Goal: Complete application form: Complete application form

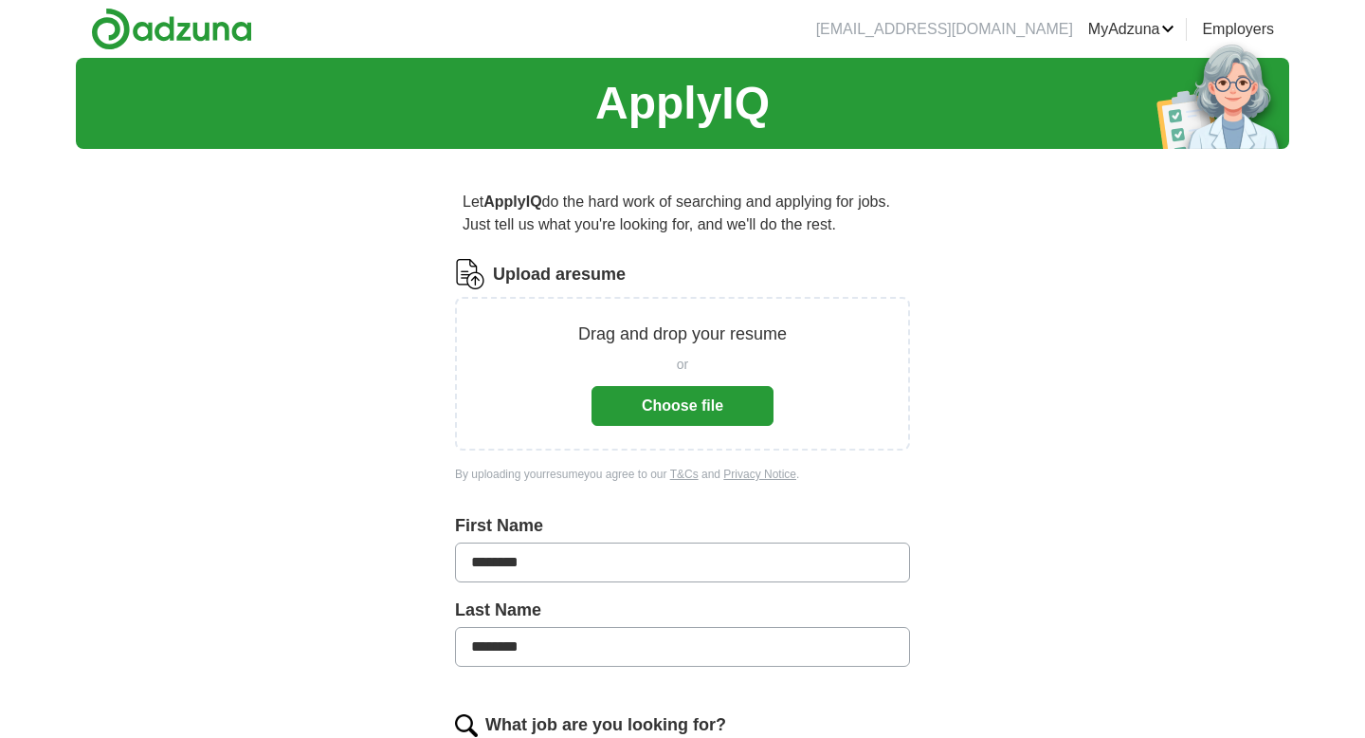
click at [665, 402] on button "Choose file" at bounding box center [683, 406] width 182 height 40
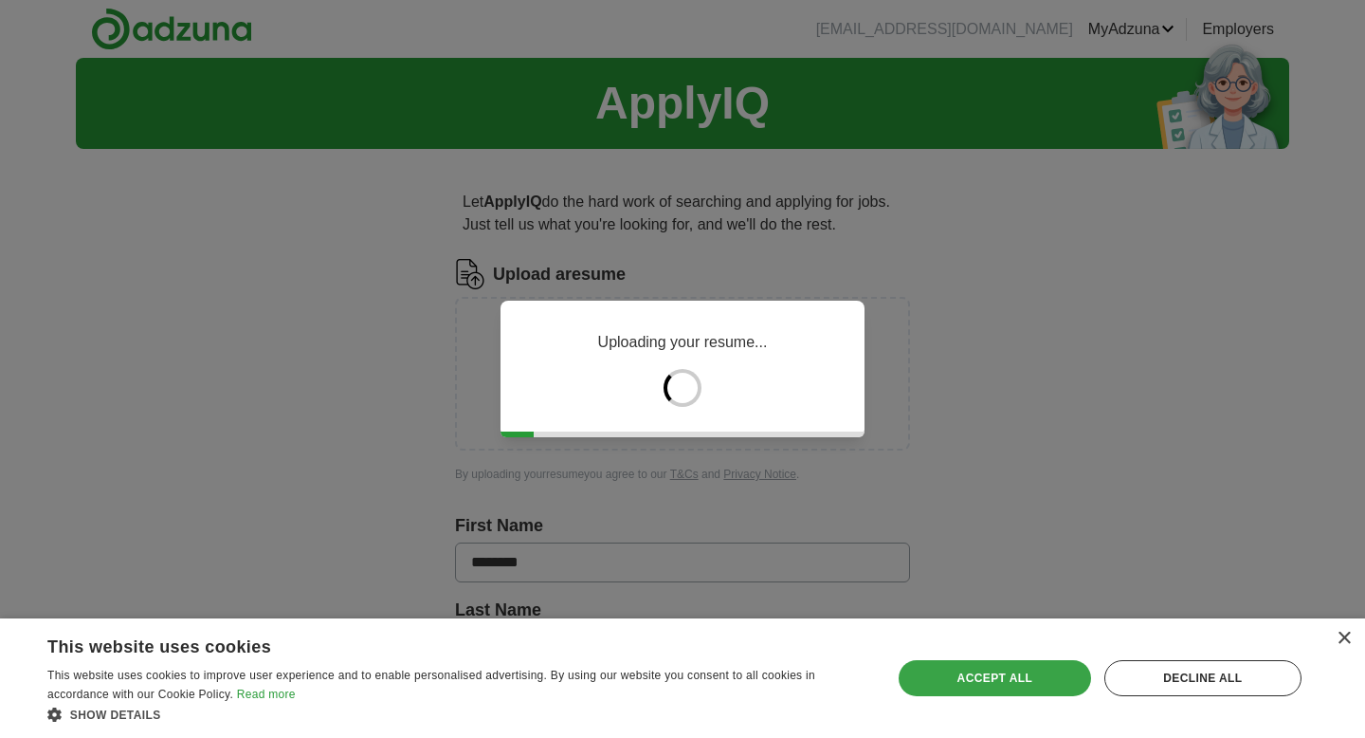
click at [937, 672] on div "Accept all" at bounding box center [995, 678] width 192 height 36
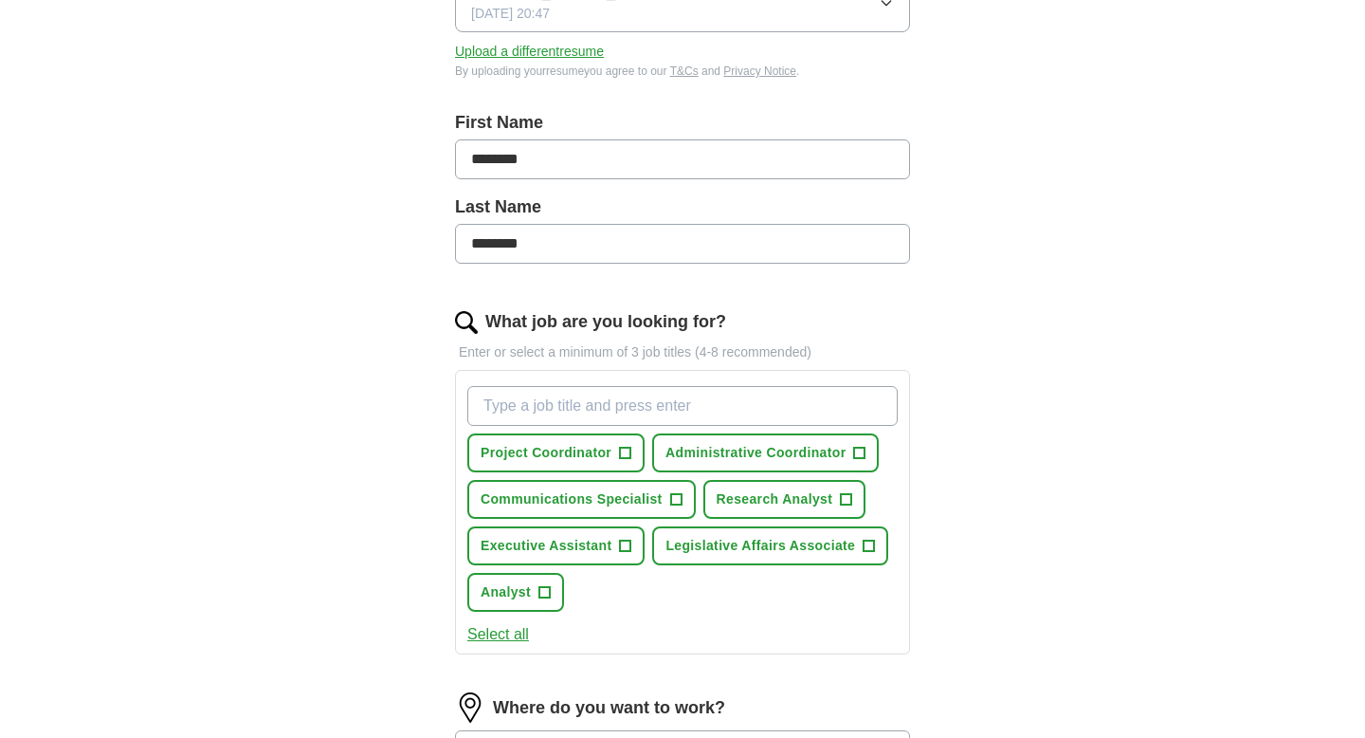
scroll to position [352, 0]
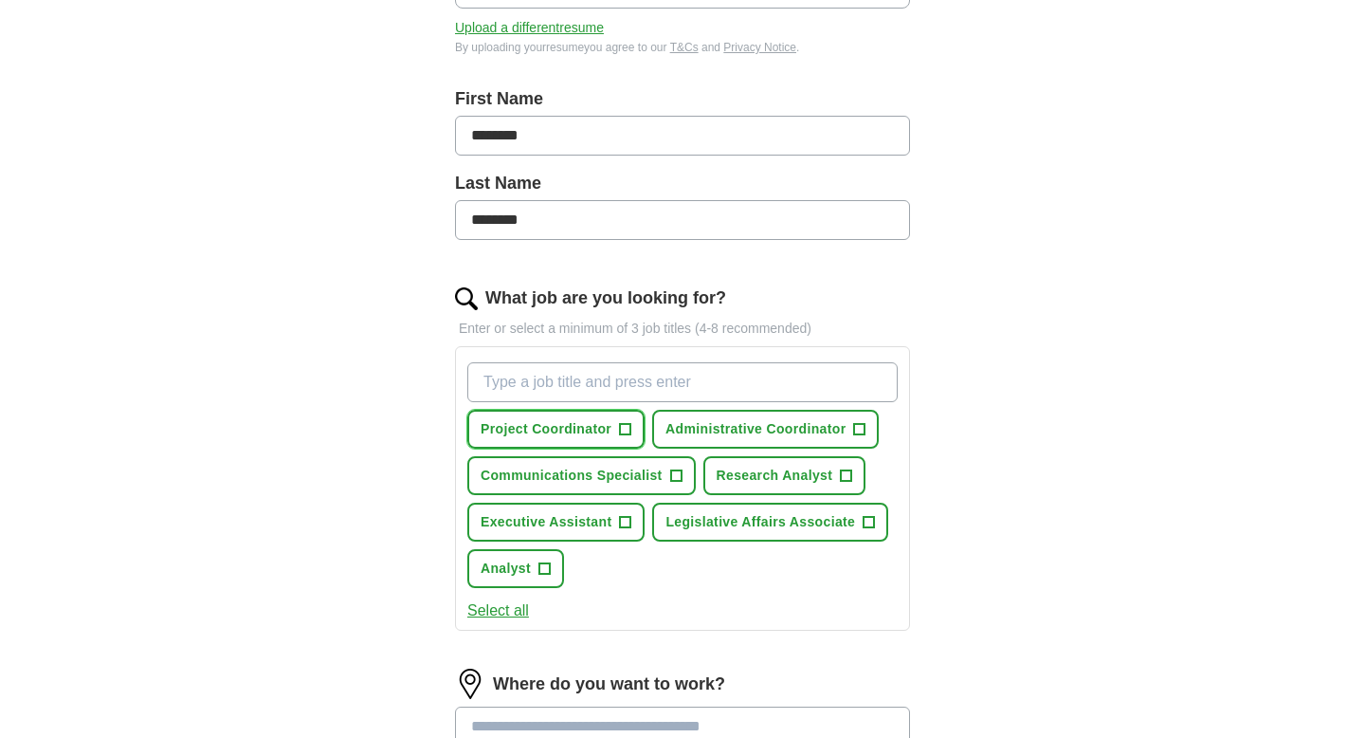
click at [602, 441] on button "Project Coordinator +" at bounding box center [555, 429] width 177 height 39
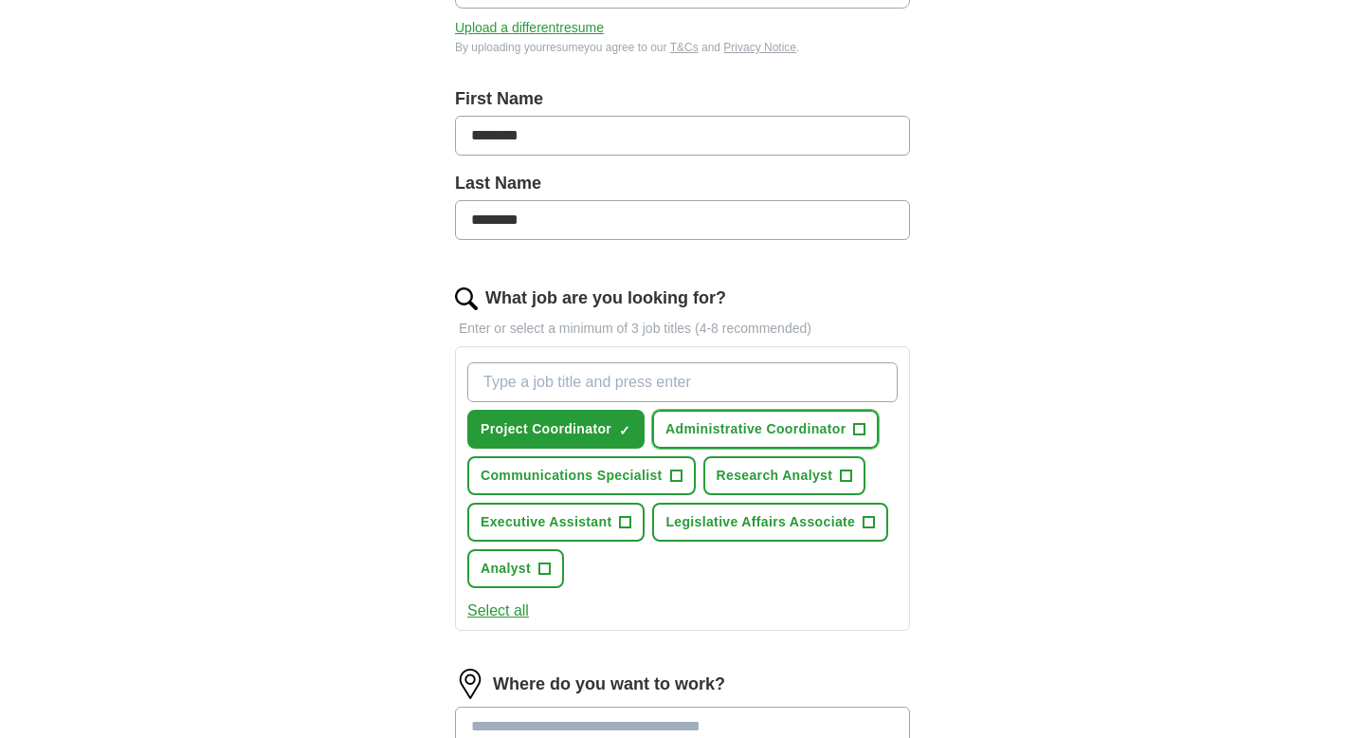
click at [739, 429] on span "Administrative Coordinator" at bounding box center [755, 429] width 180 height 20
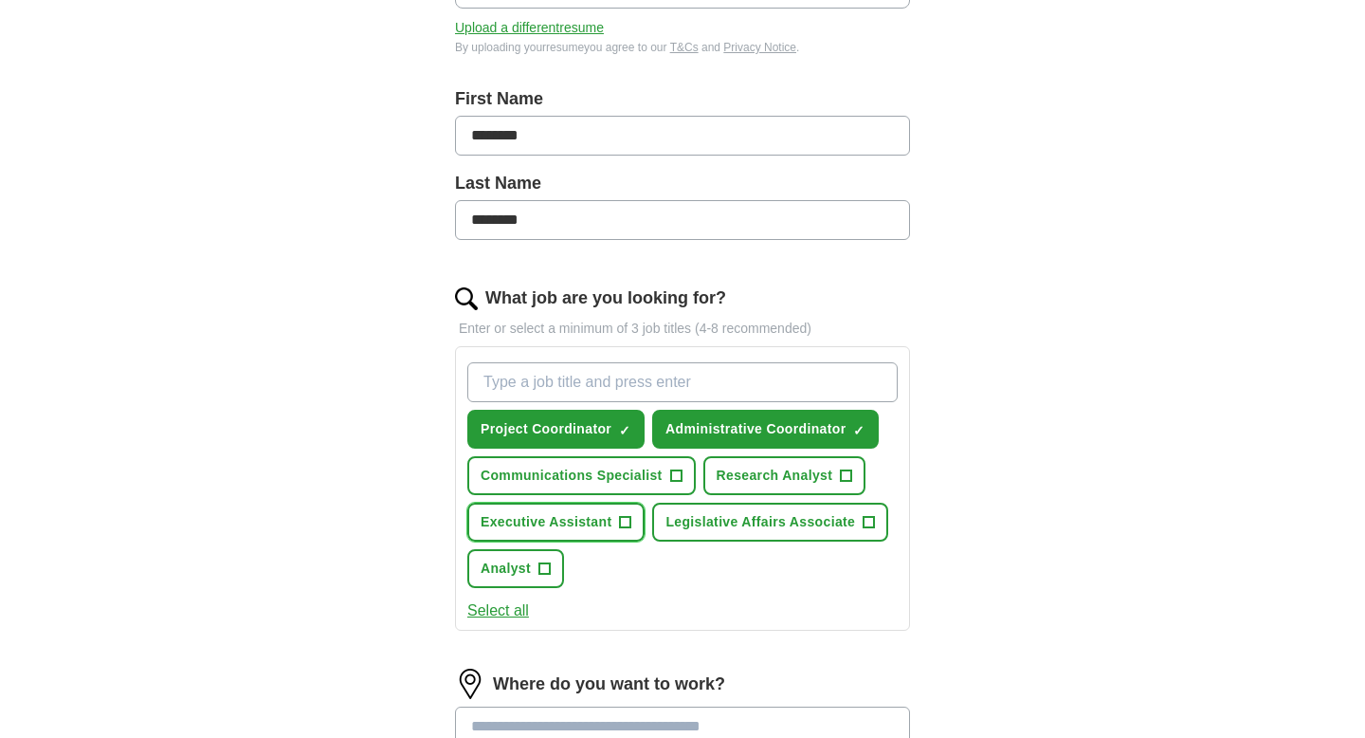
click at [622, 516] on span "+" at bounding box center [625, 522] width 11 height 15
click at [530, 564] on button "Analyst +" at bounding box center [515, 568] width 97 height 39
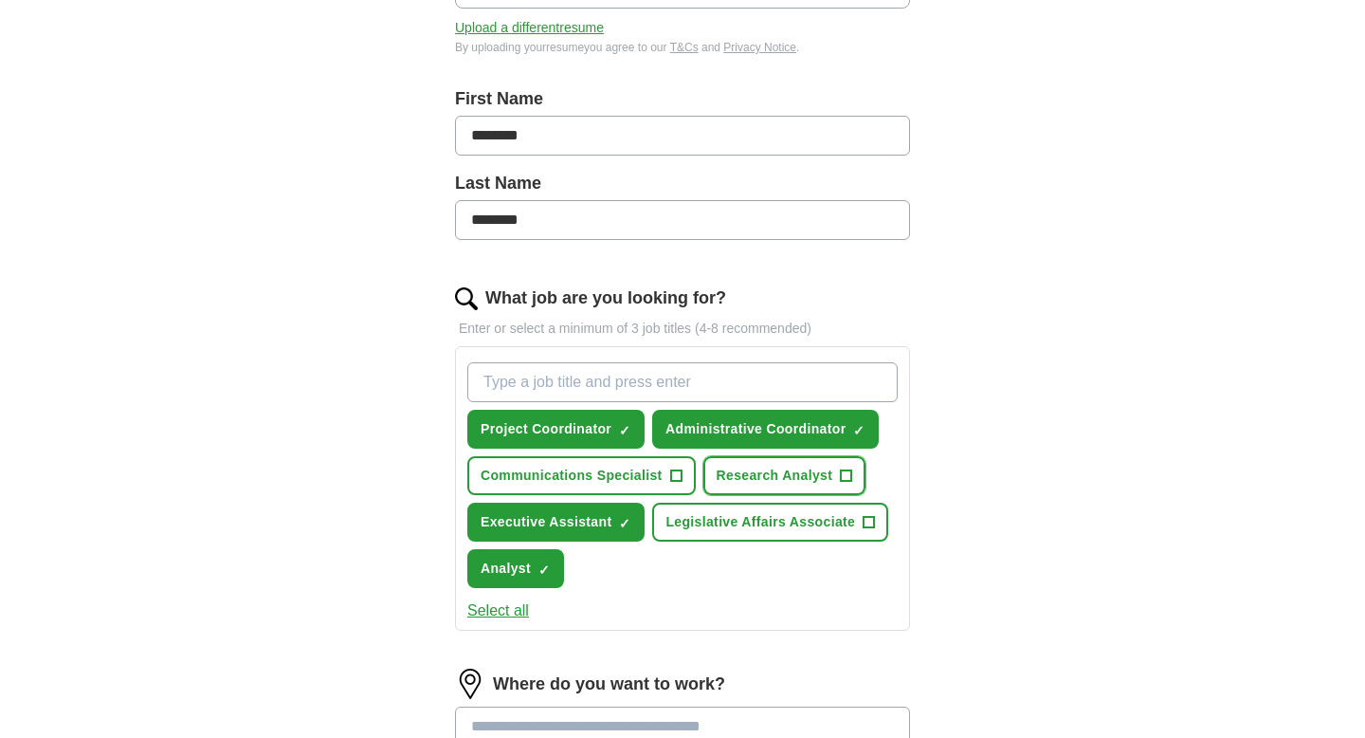
click at [774, 466] on span "Research Analyst" at bounding box center [775, 475] width 117 height 20
click at [655, 484] on span "Communications Specialist" at bounding box center [572, 475] width 182 height 20
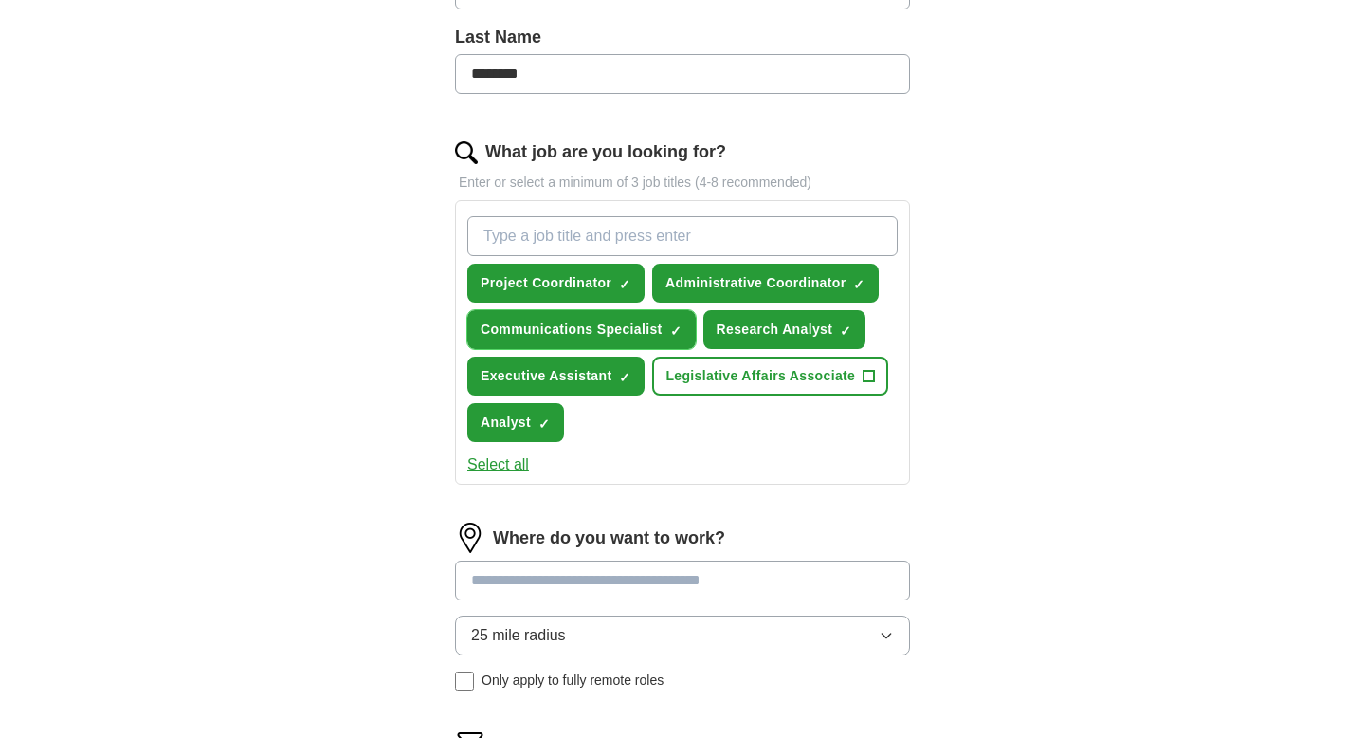
scroll to position [583, 0]
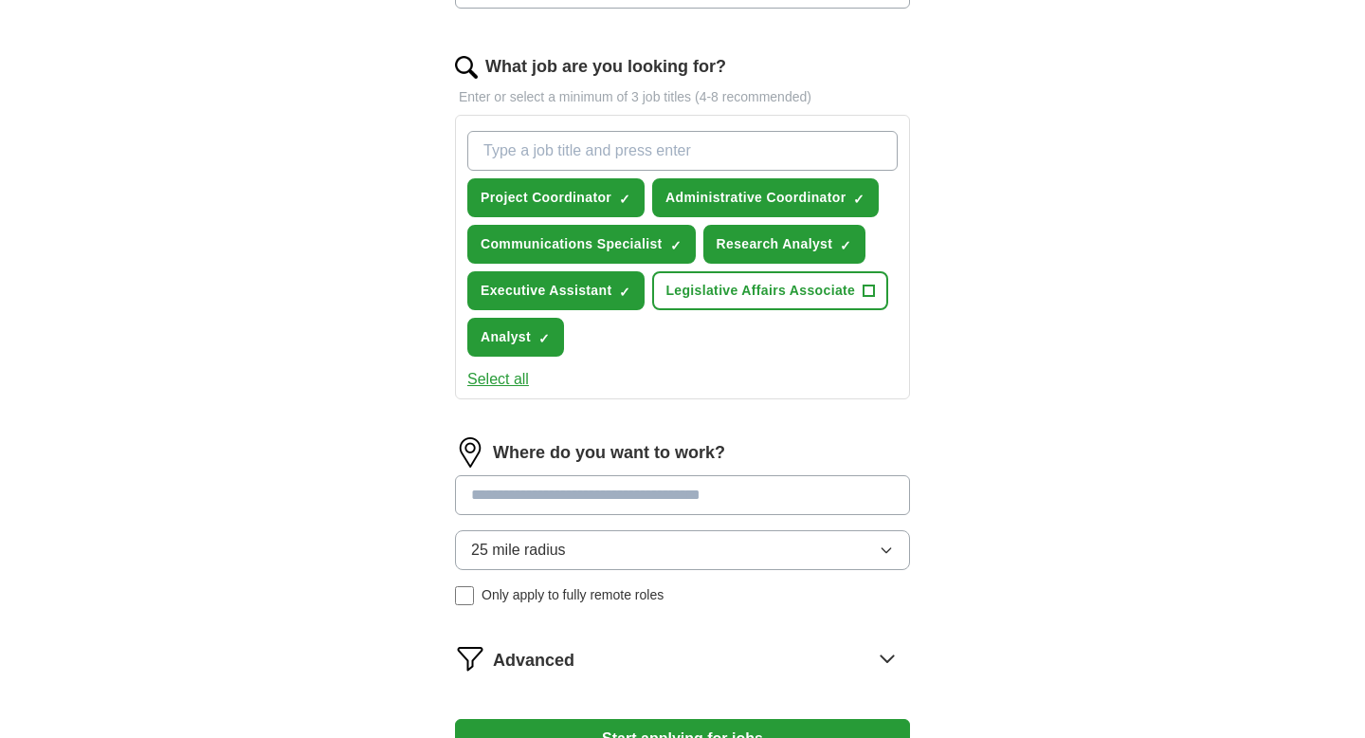
click at [635, 490] on input at bounding box center [682, 495] width 455 height 40
type input "******"
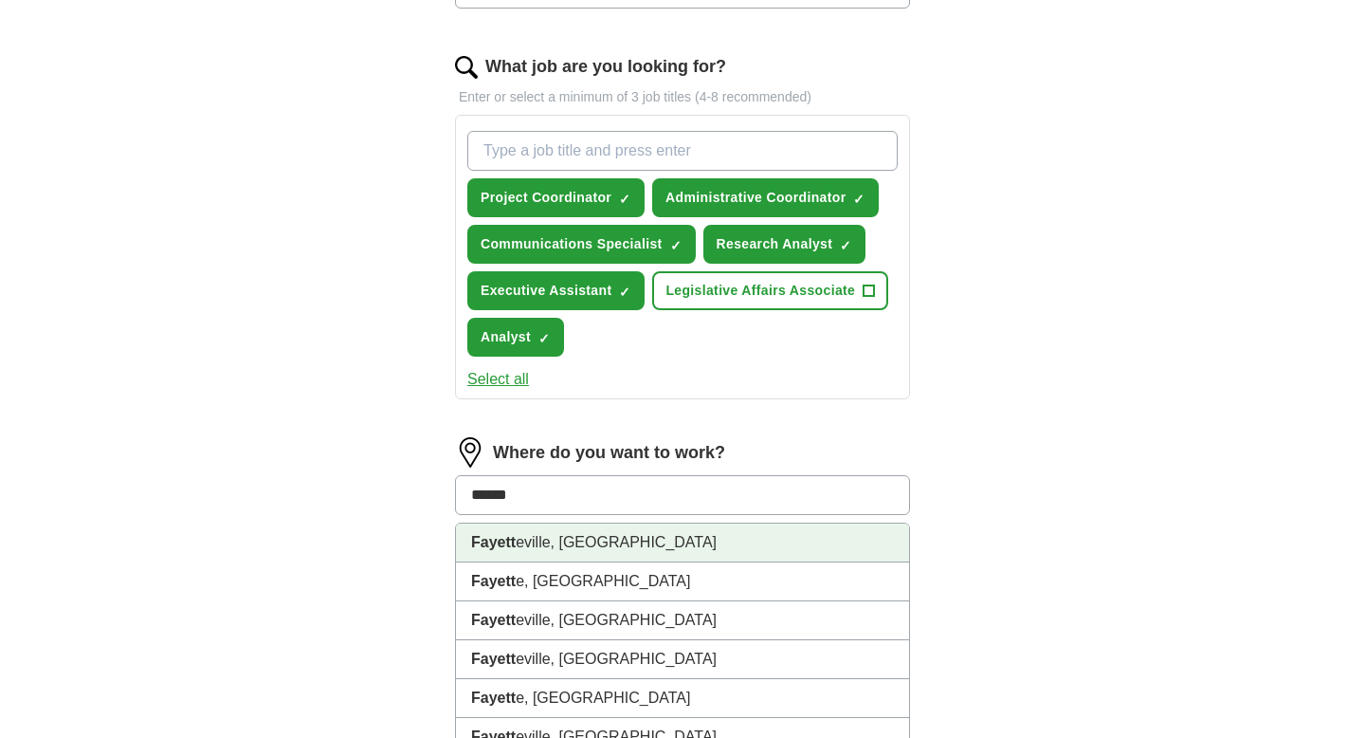
click at [639, 548] on li "[PERSON_NAME], [GEOGRAPHIC_DATA]" at bounding box center [682, 542] width 453 height 39
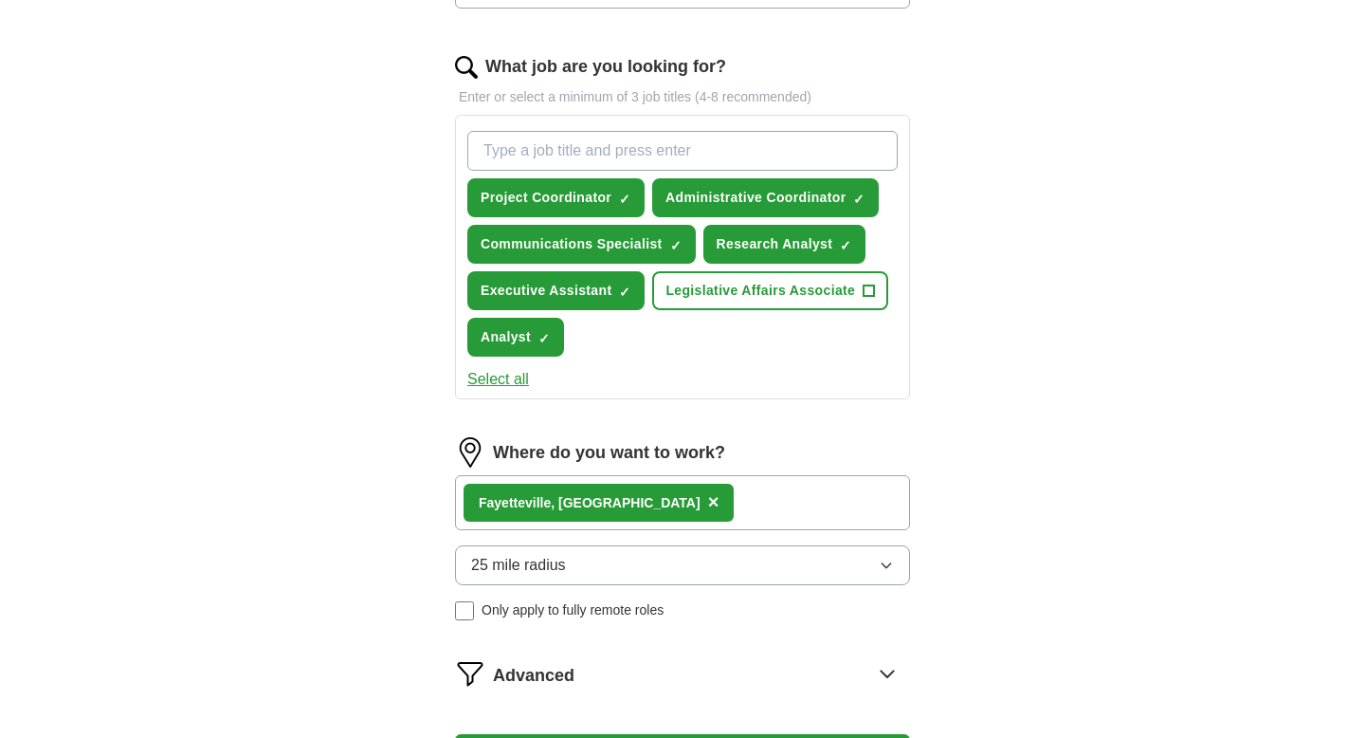
click at [617, 562] on button "25 mile radius" at bounding box center [682, 565] width 455 height 40
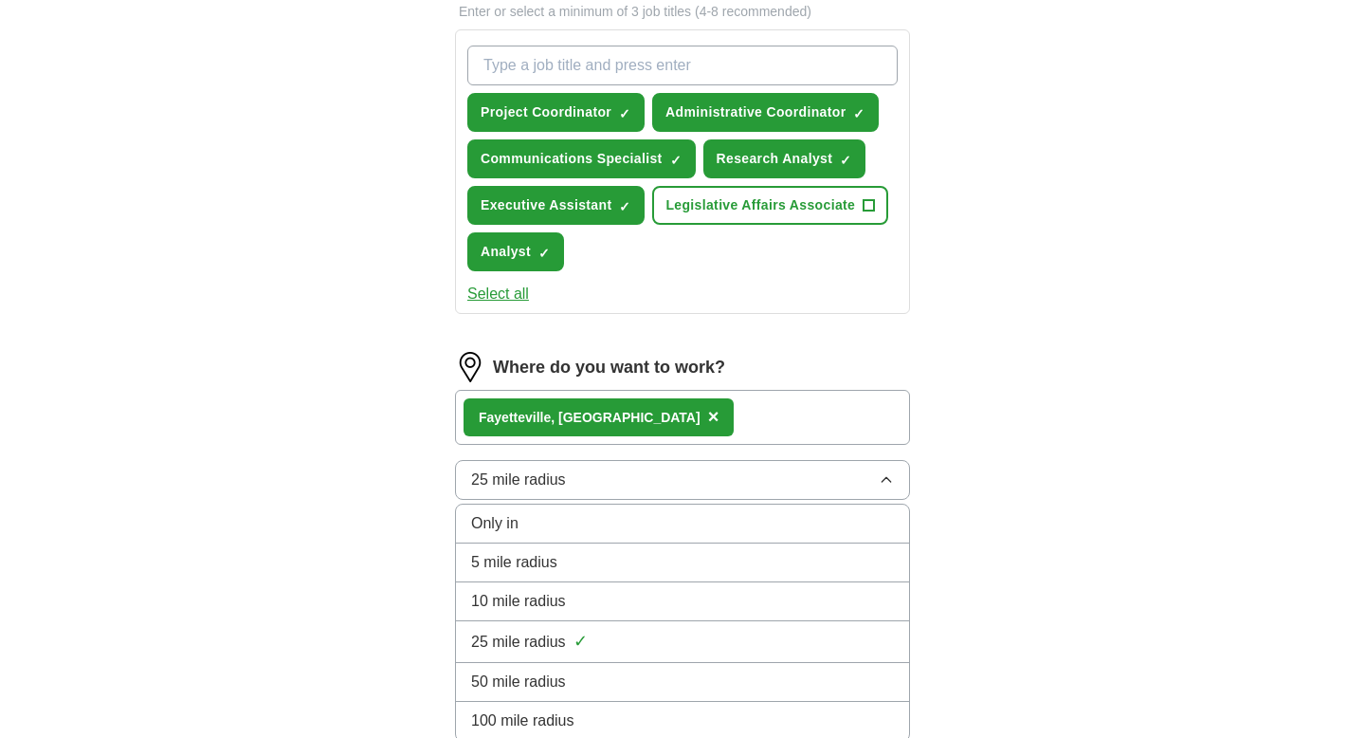
scroll to position [705, 0]
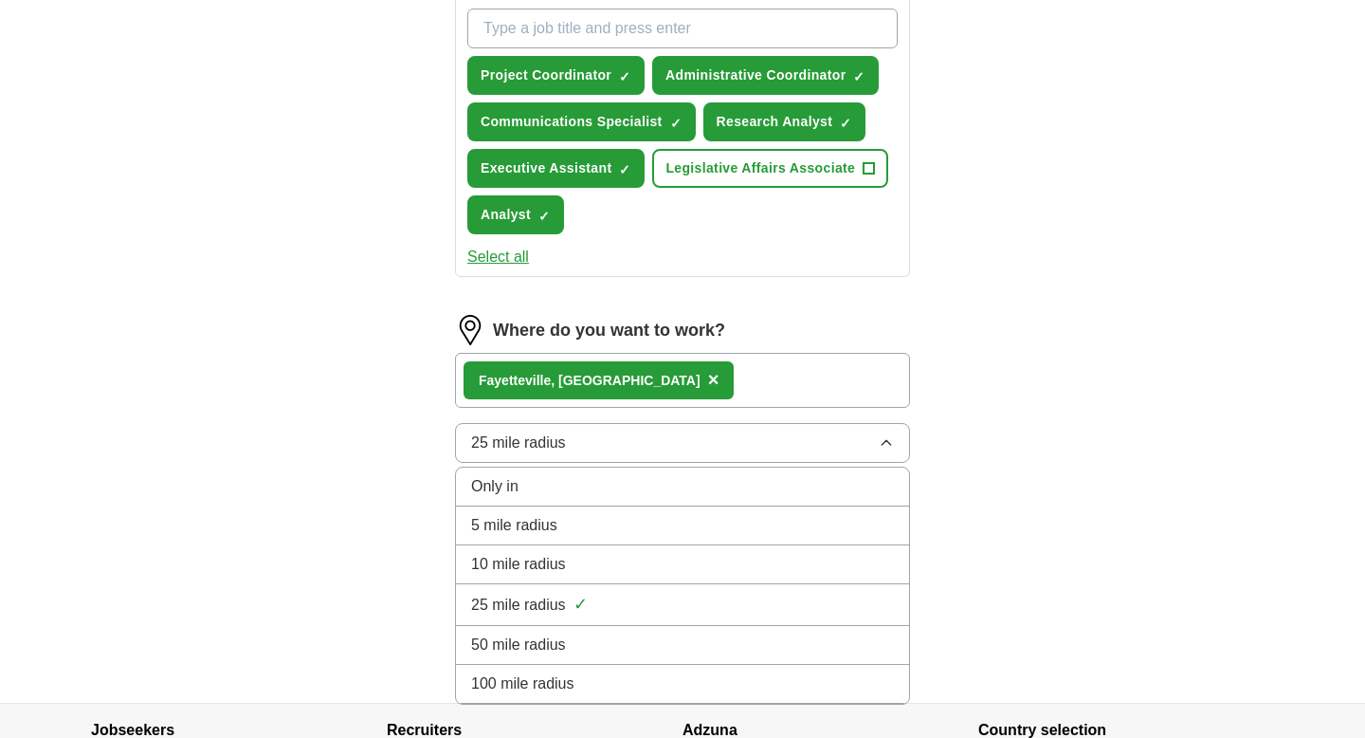
click at [572, 645] on div "50 mile radius" at bounding box center [682, 644] width 423 height 23
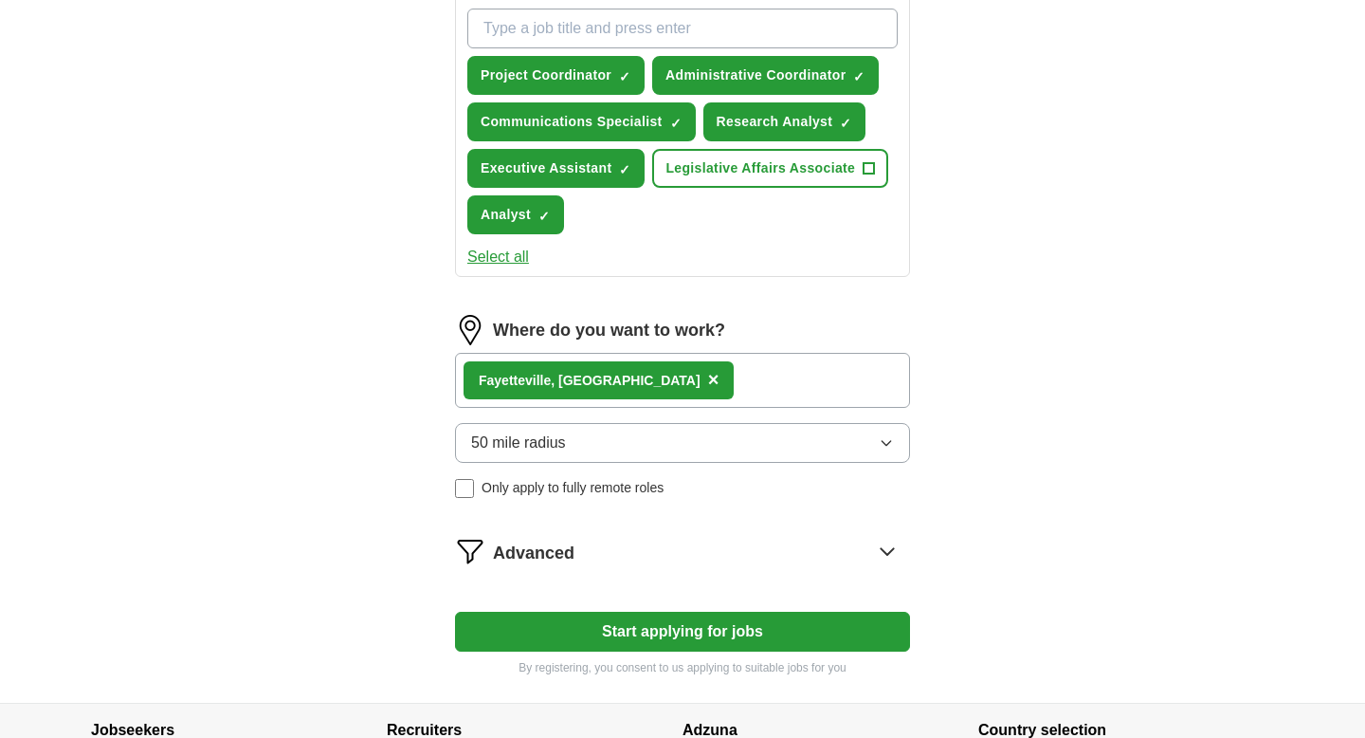
click at [574, 565] on div "Advanced" at bounding box center [701, 551] width 417 height 30
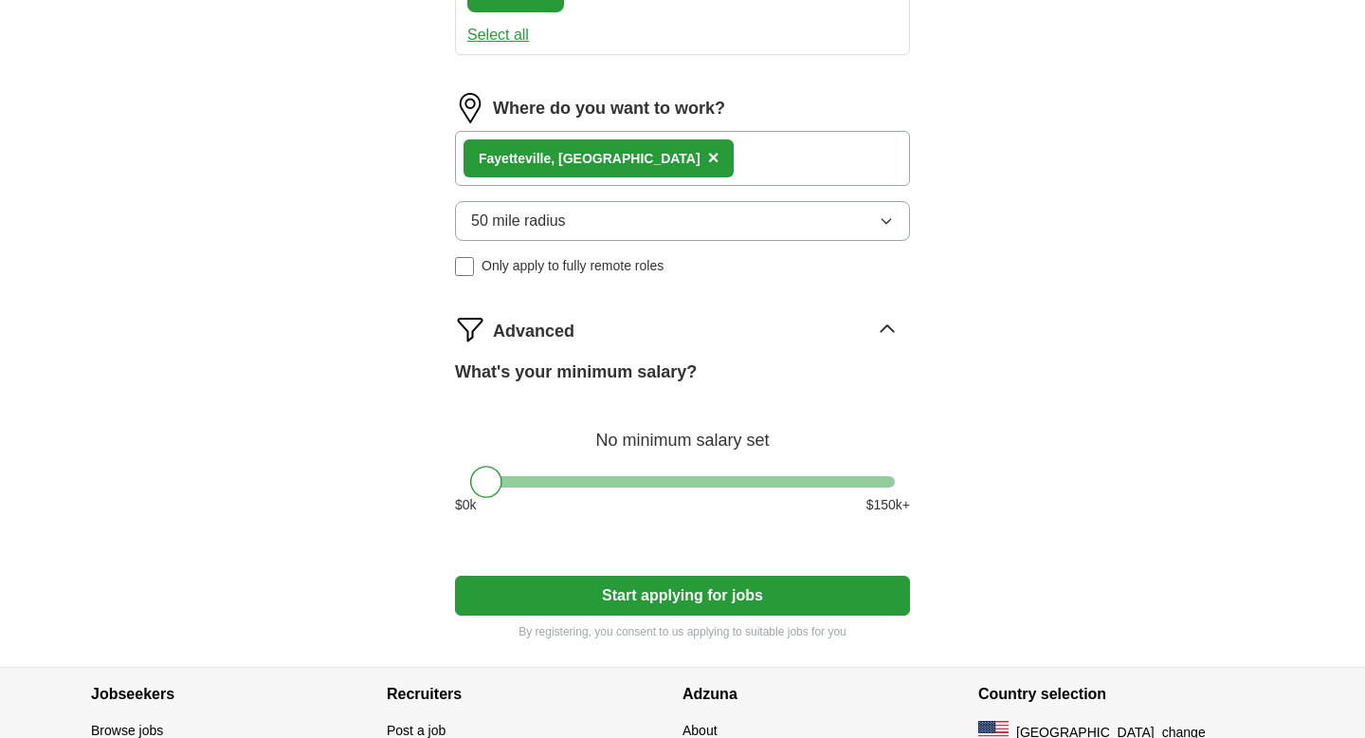
scroll to position [935, 0]
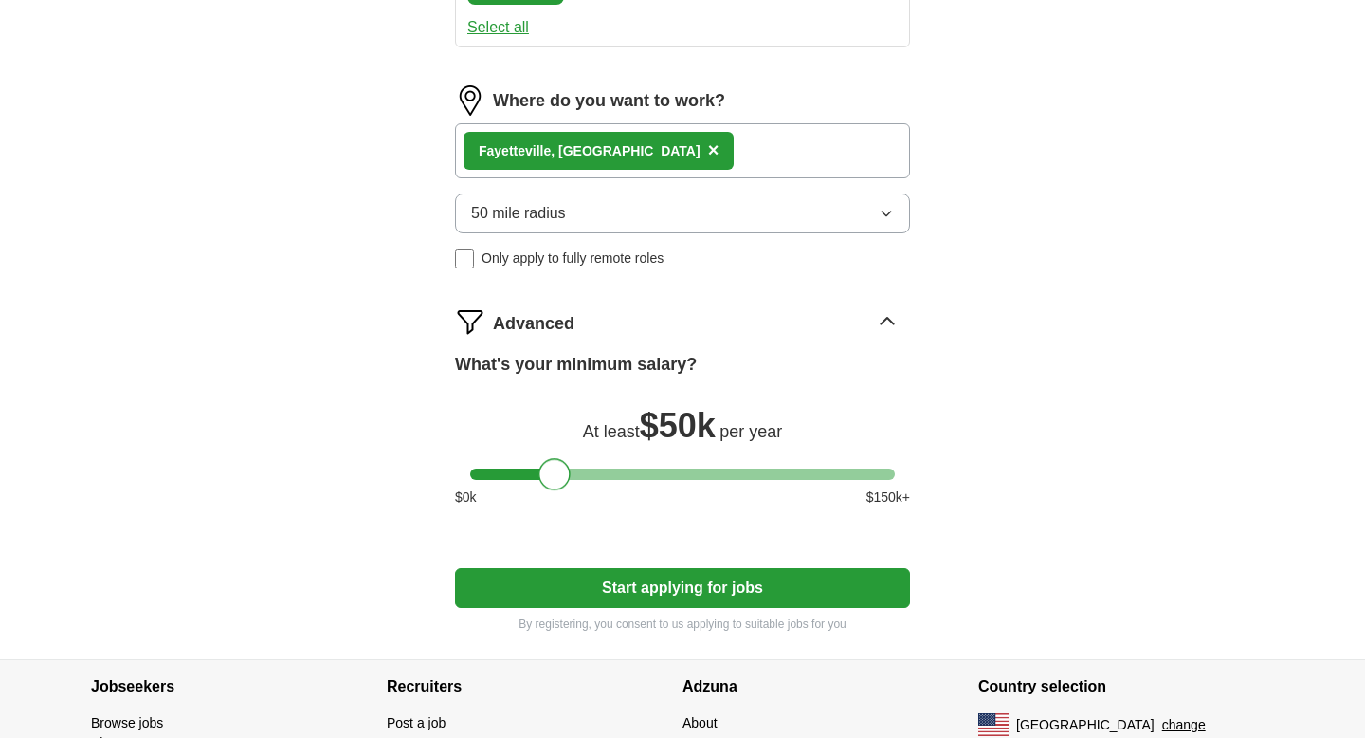
drag, startPoint x: 491, startPoint y: 481, endPoint x: 558, endPoint y: 471, distance: 68.0
click at [558, 471] on div at bounding box center [554, 474] width 32 height 32
click at [562, 586] on button "Start applying for jobs" at bounding box center [682, 588] width 455 height 40
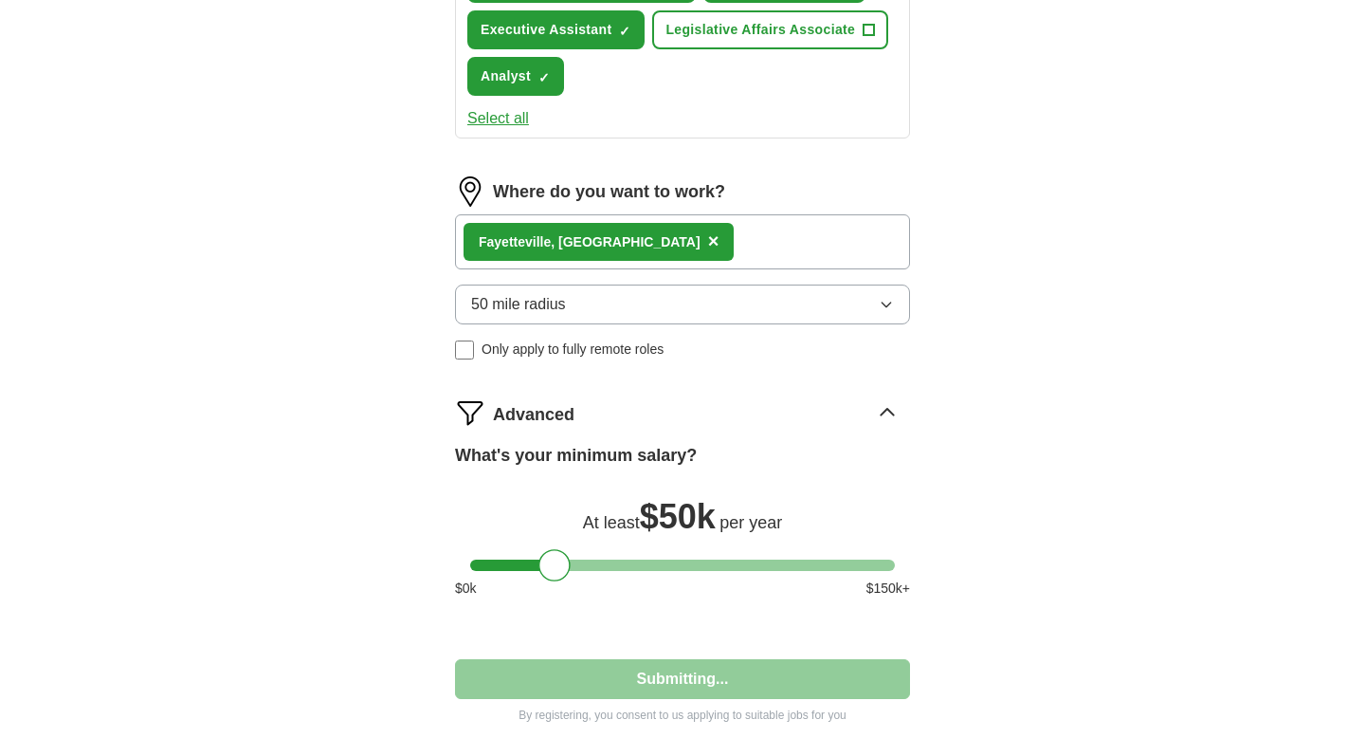
select select "**"
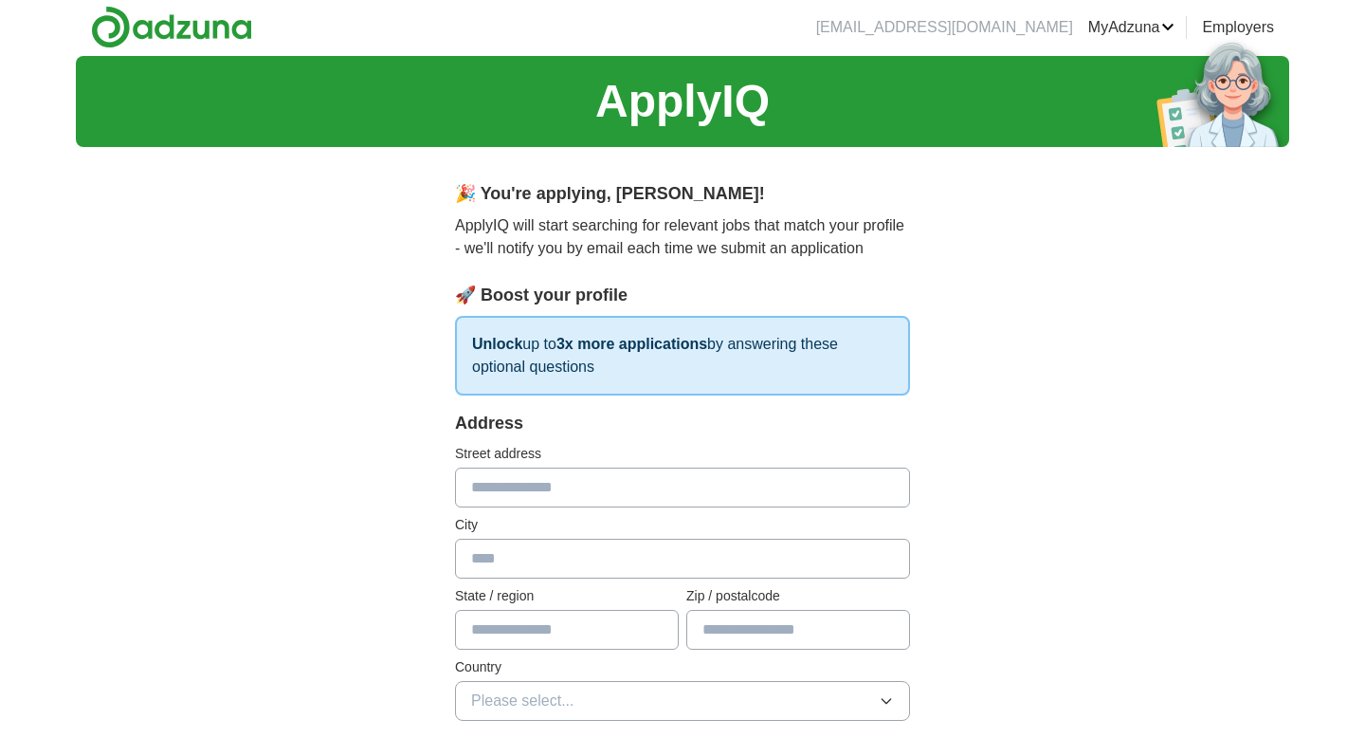
scroll to position [0, 0]
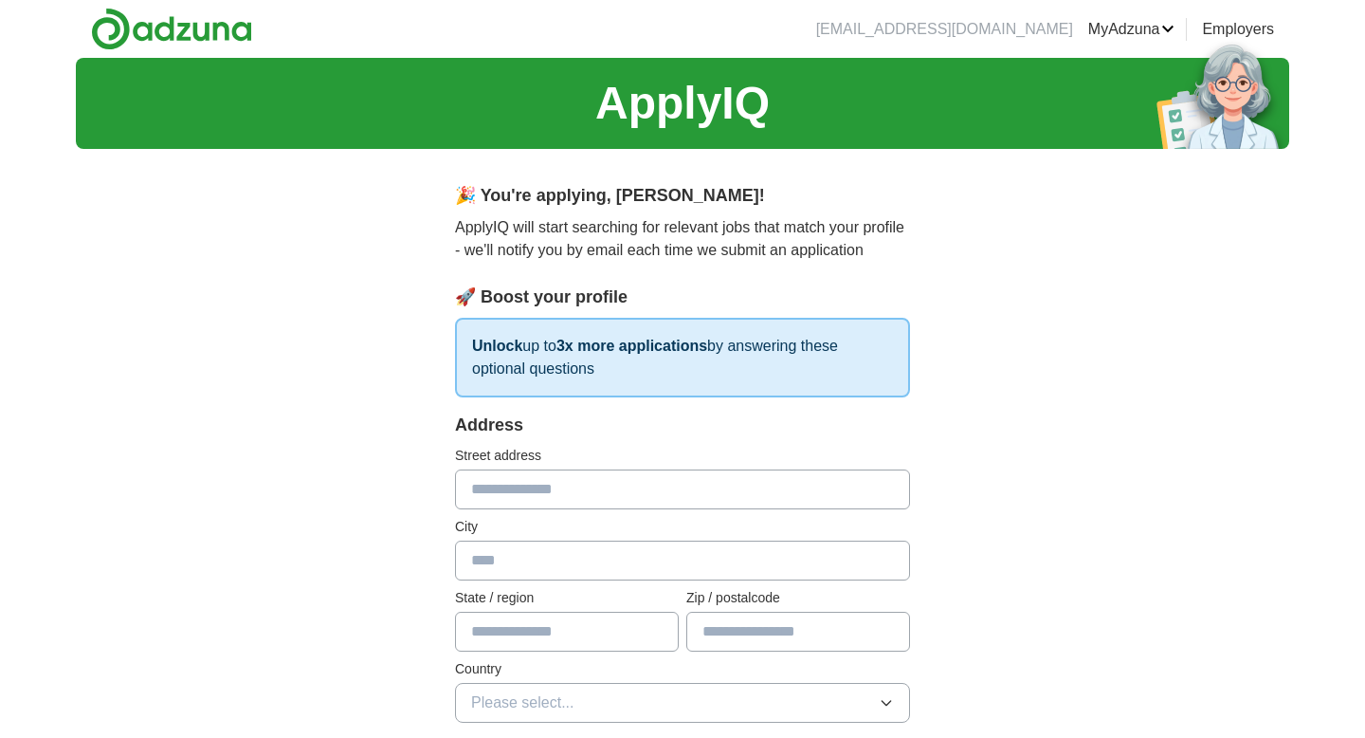
click at [554, 499] on input "text" at bounding box center [682, 489] width 455 height 40
type input "**********"
type input "*****"
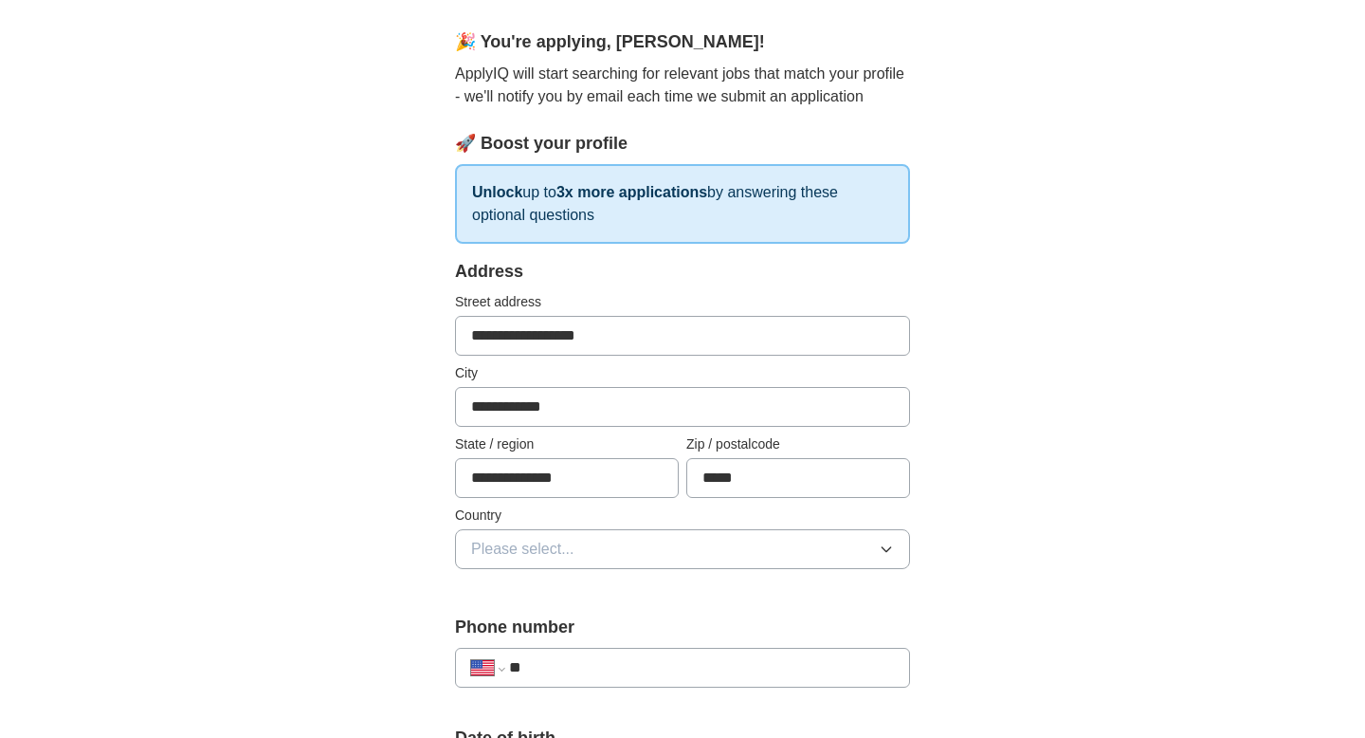
scroll to position [155, 0]
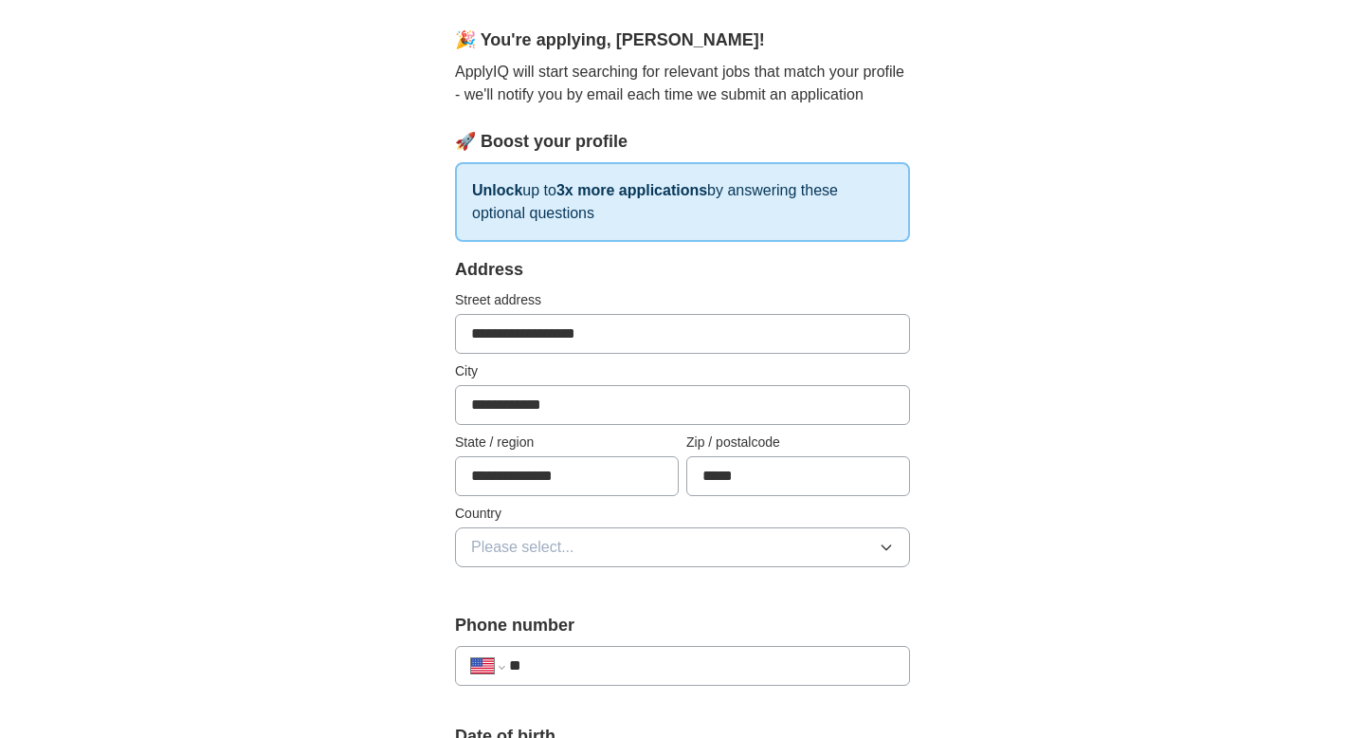
click at [572, 541] on span "Please select..." at bounding box center [522, 547] width 103 height 23
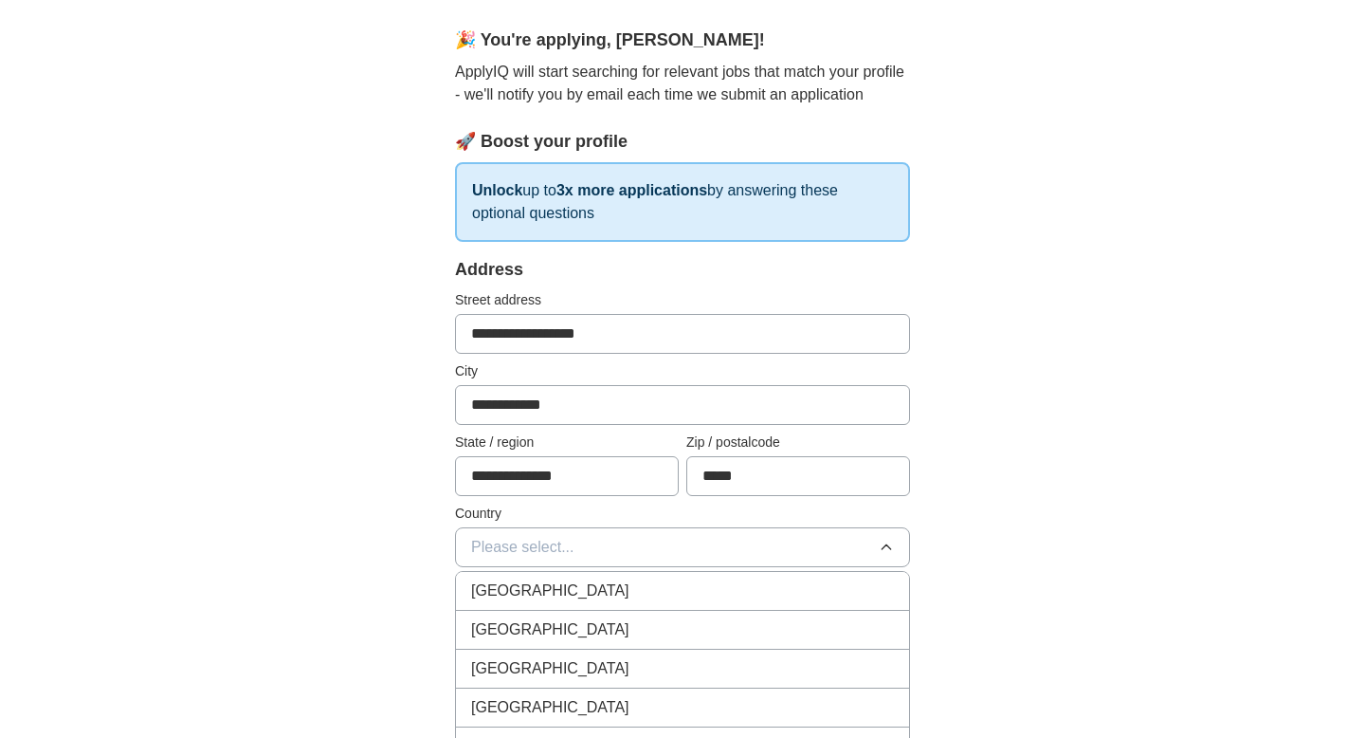
click at [602, 619] on div "[GEOGRAPHIC_DATA]" at bounding box center [682, 629] width 423 height 23
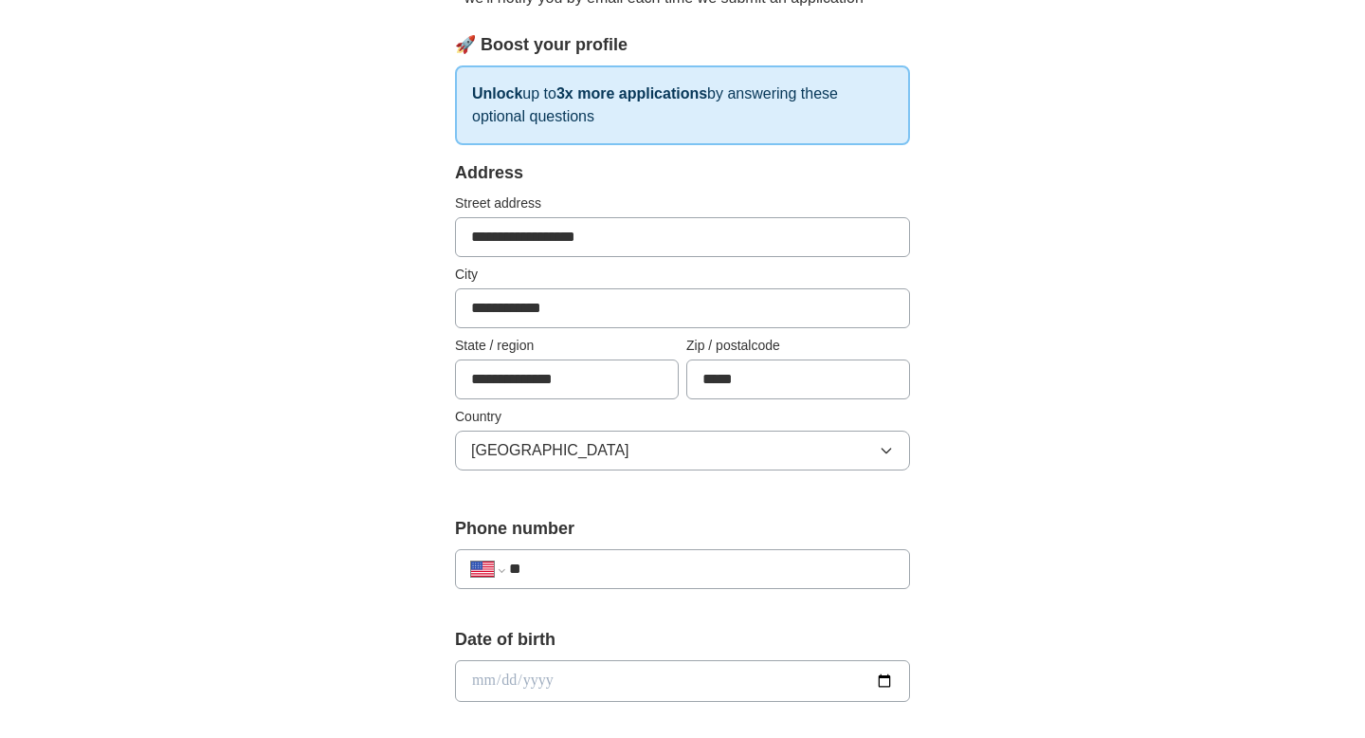
scroll to position [264, 0]
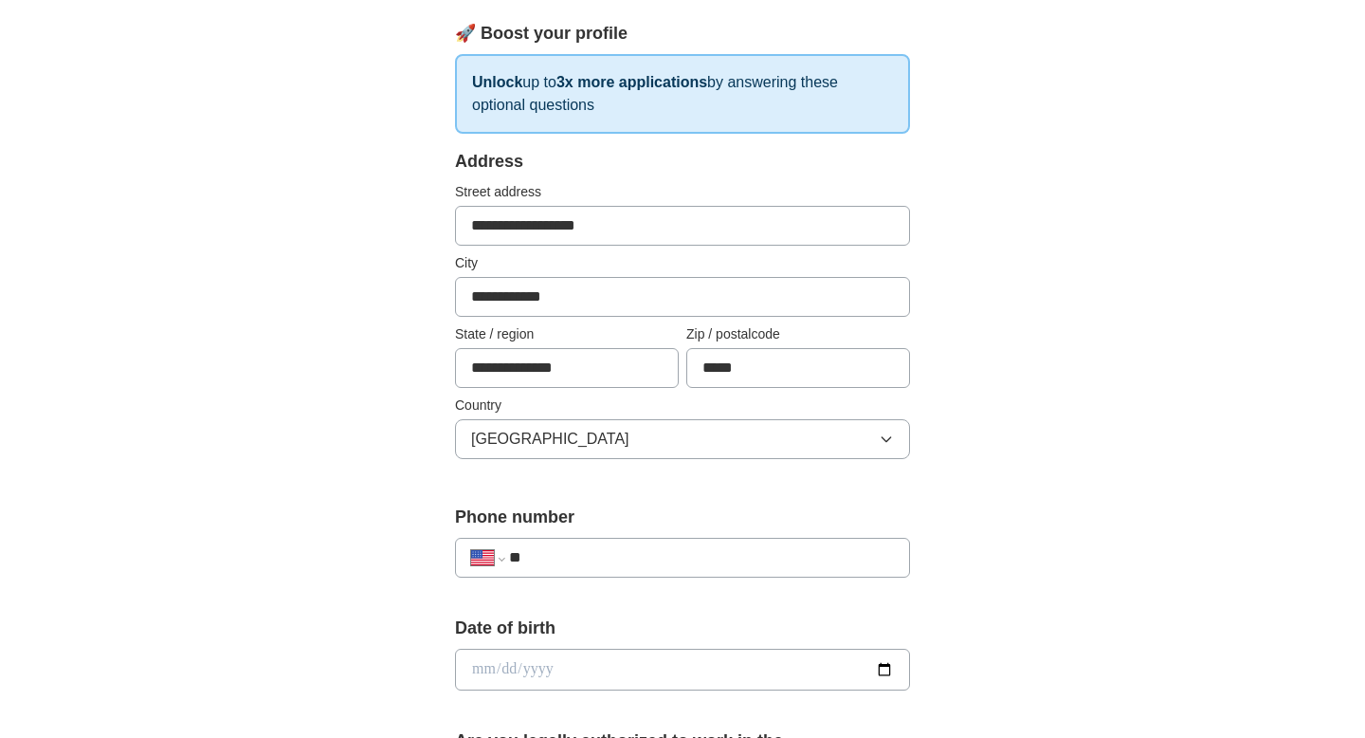
click at [595, 570] on div "**********" at bounding box center [682, 558] width 455 height 40
click at [579, 561] on input "**" at bounding box center [701, 557] width 385 height 23
type input "**********"
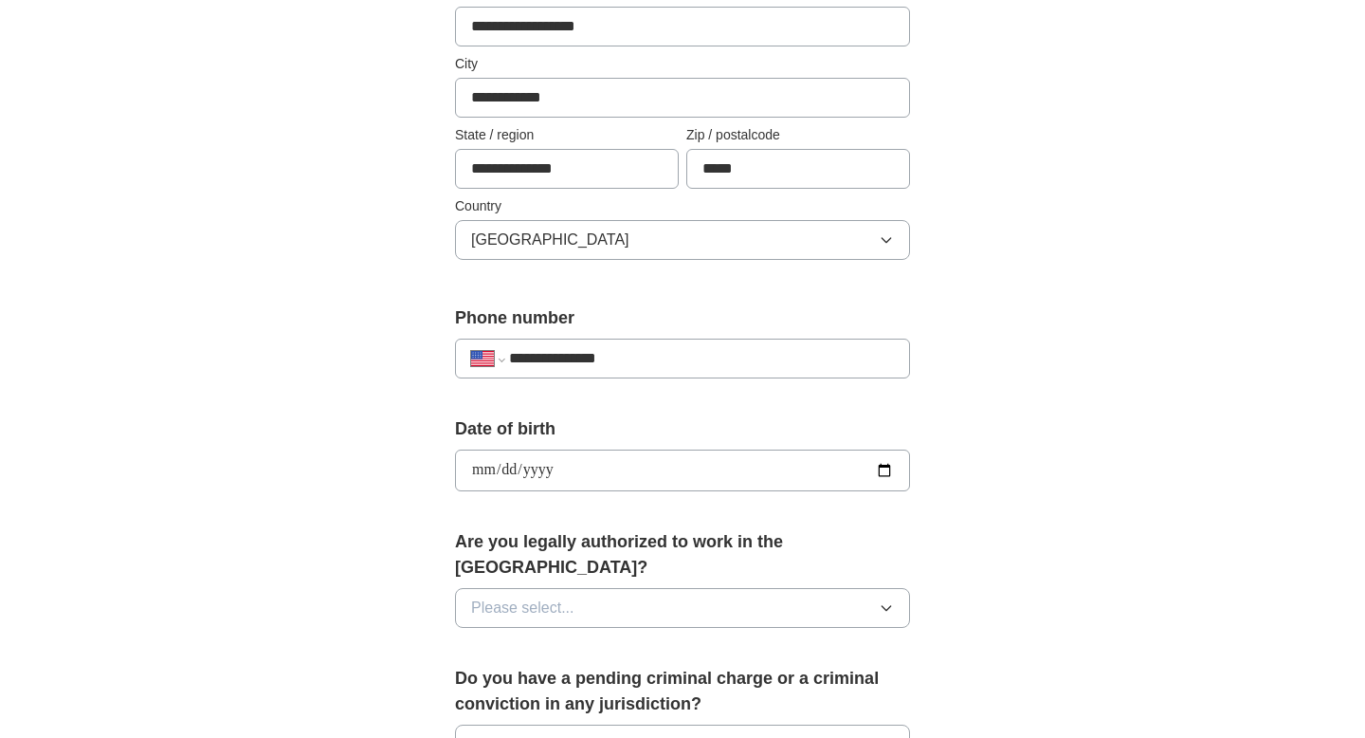
scroll to position [536, 0]
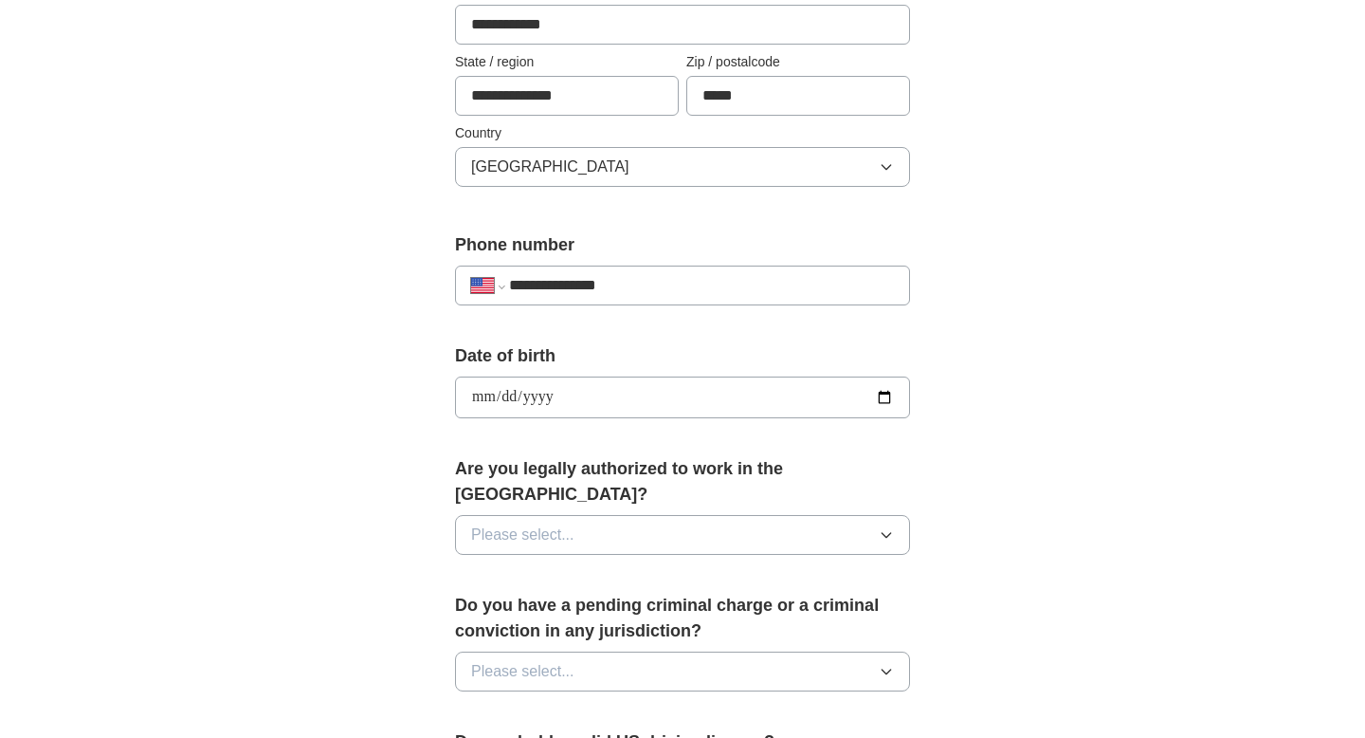
click at [623, 515] on button "Please select..." at bounding box center [682, 535] width 455 height 40
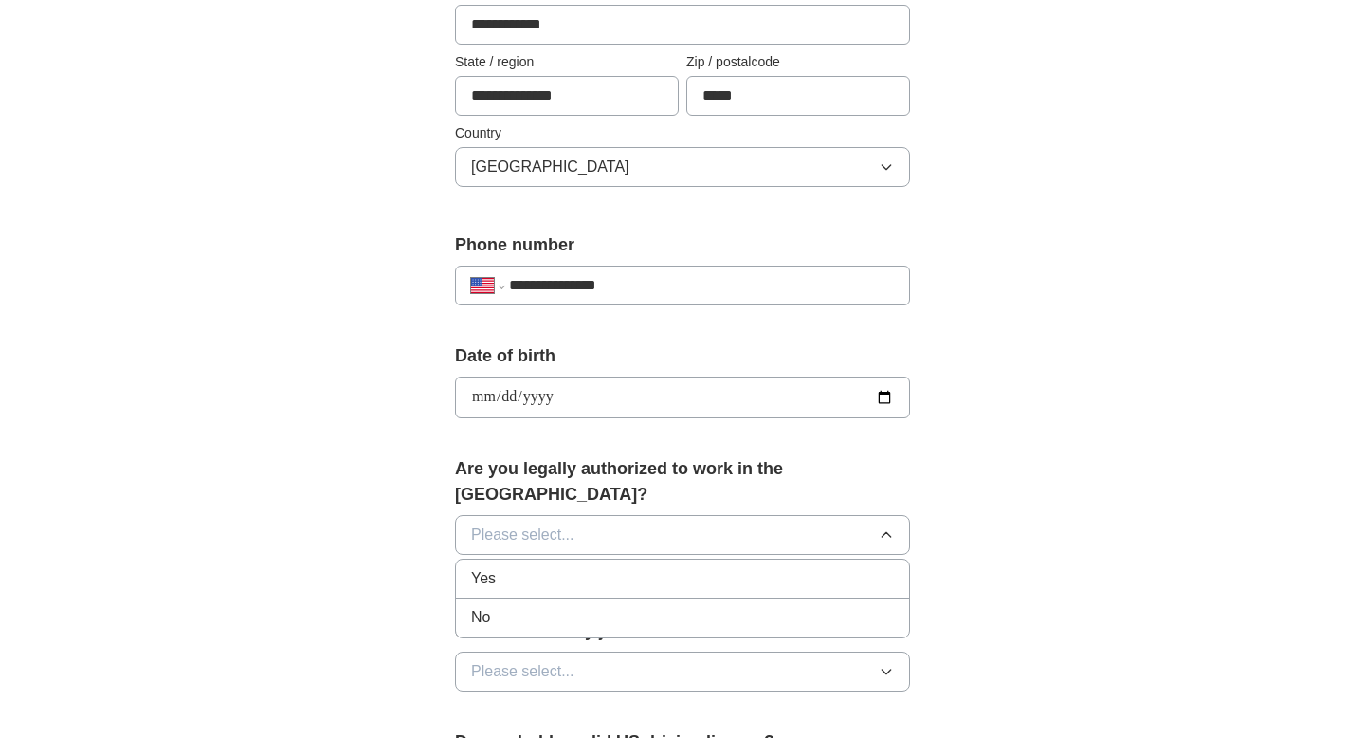
click at [594, 559] on li "Yes" at bounding box center [682, 578] width 453 height 39
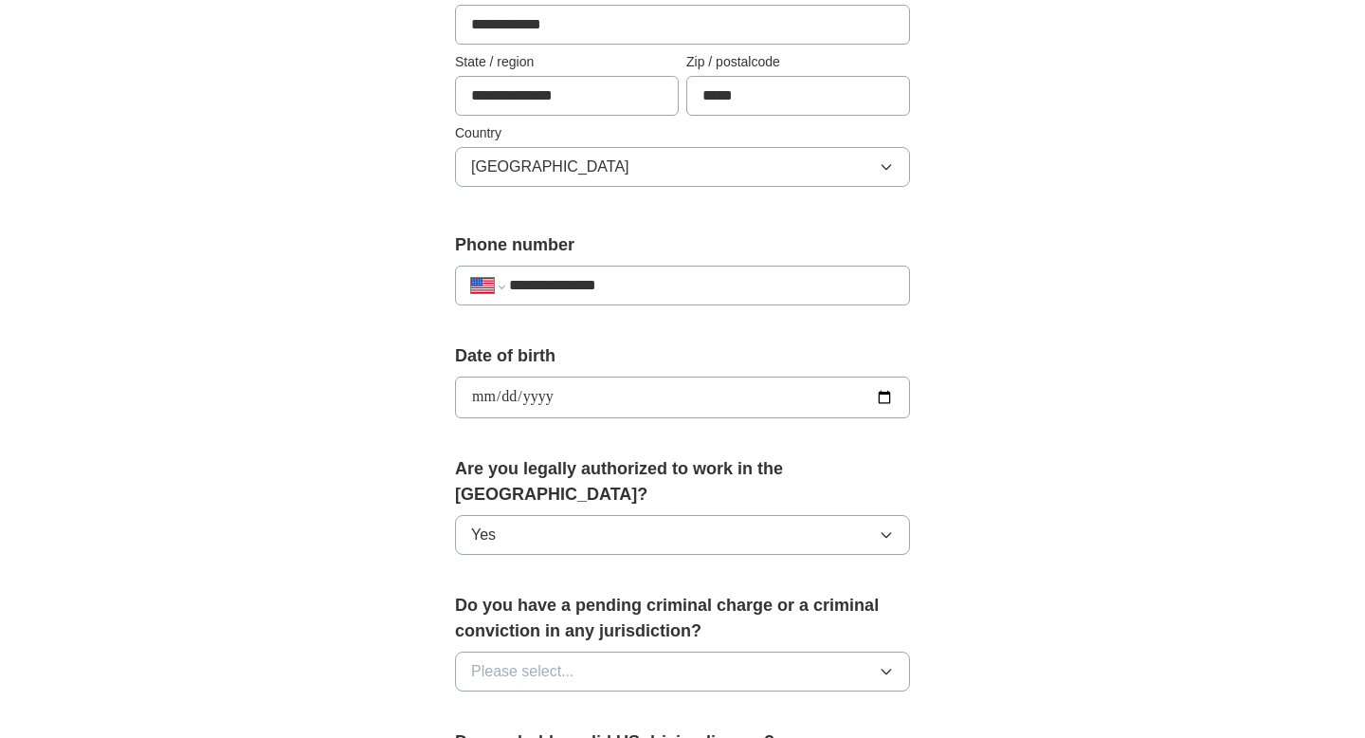
click at [594, 651] on button "Please select..." at bounding box center [682, 671] width 455 height 40
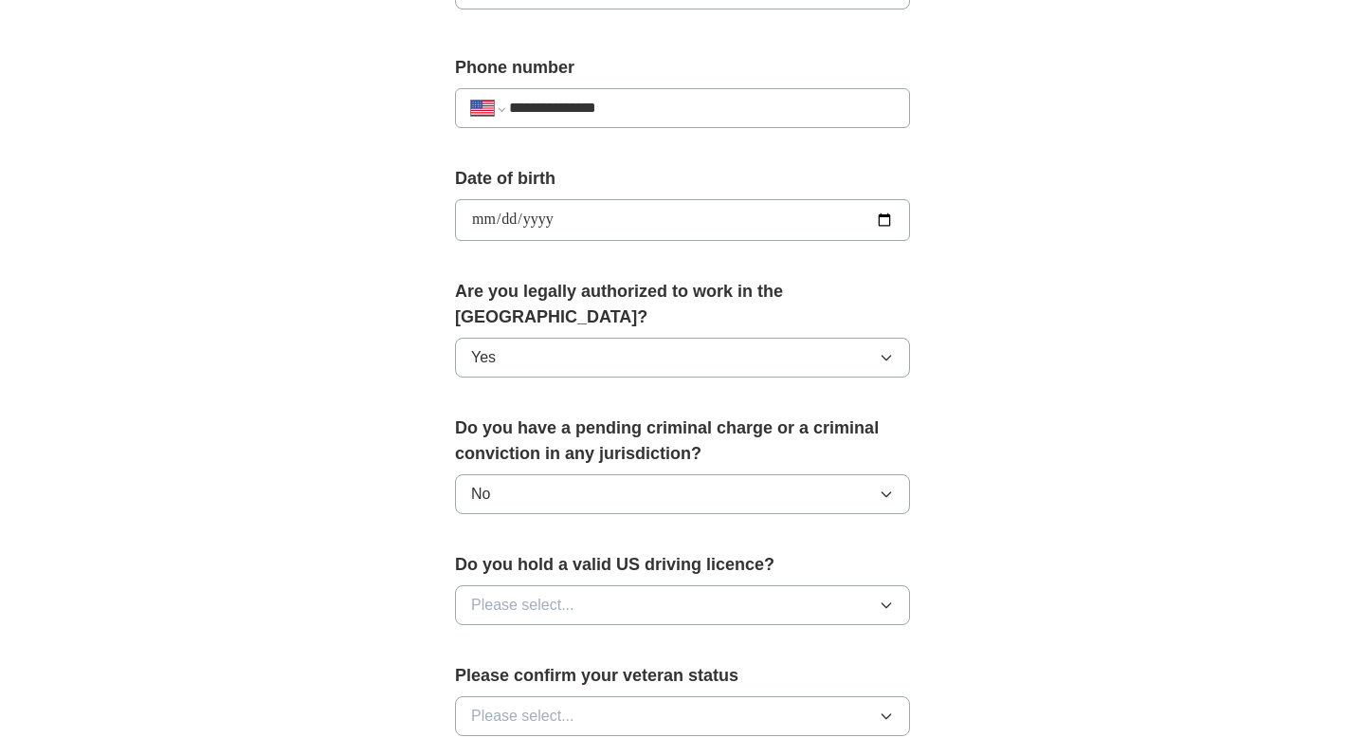
scroll to position [750, 0]
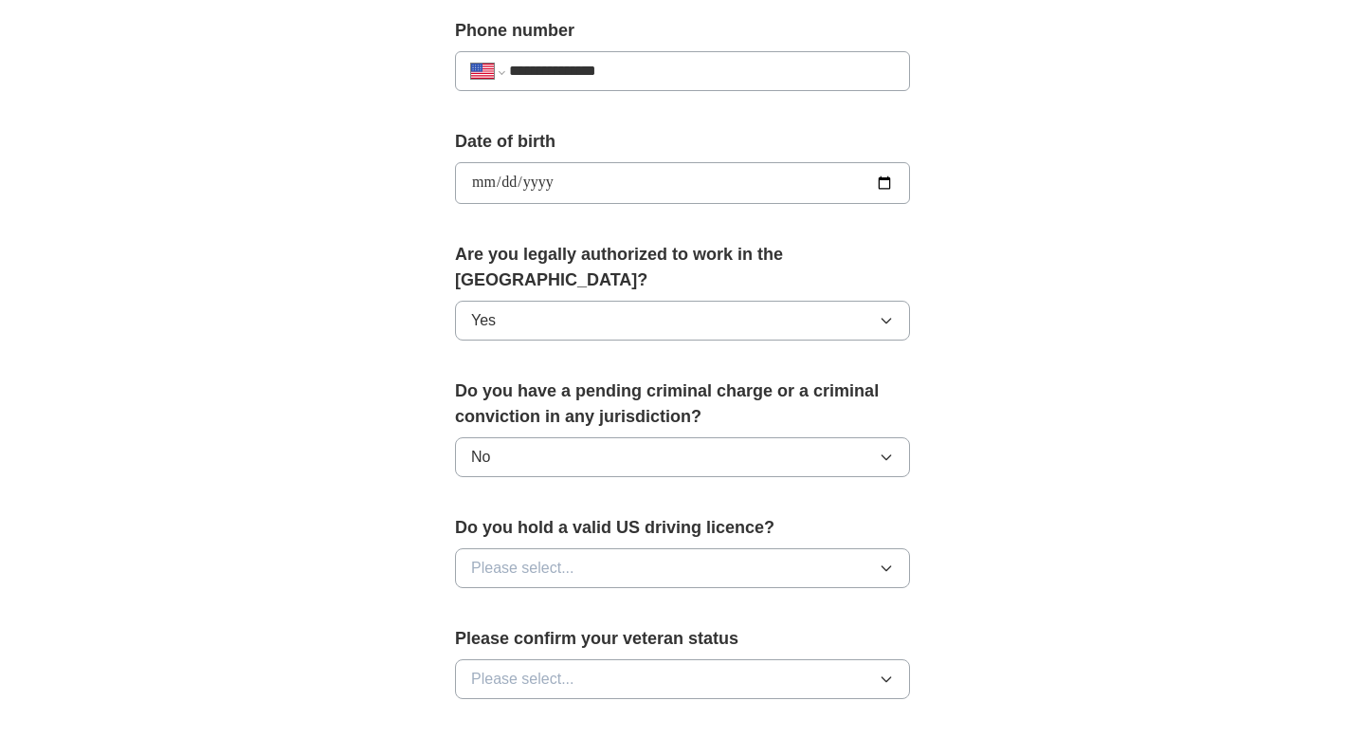
click at [553, 556] on button "Please select..." at bounding box center [682, 568] width 455 height 40
click at [553, 600] on div "Yes" at bounding box center [682, 611] width 423 height 23
click at [541, 667] on span "Please select..." at bounding box center [522, 678] width 103 height 23
click at [549, 711] on span "Not applicable" at bounding box center [519, 722] width 96 height 23
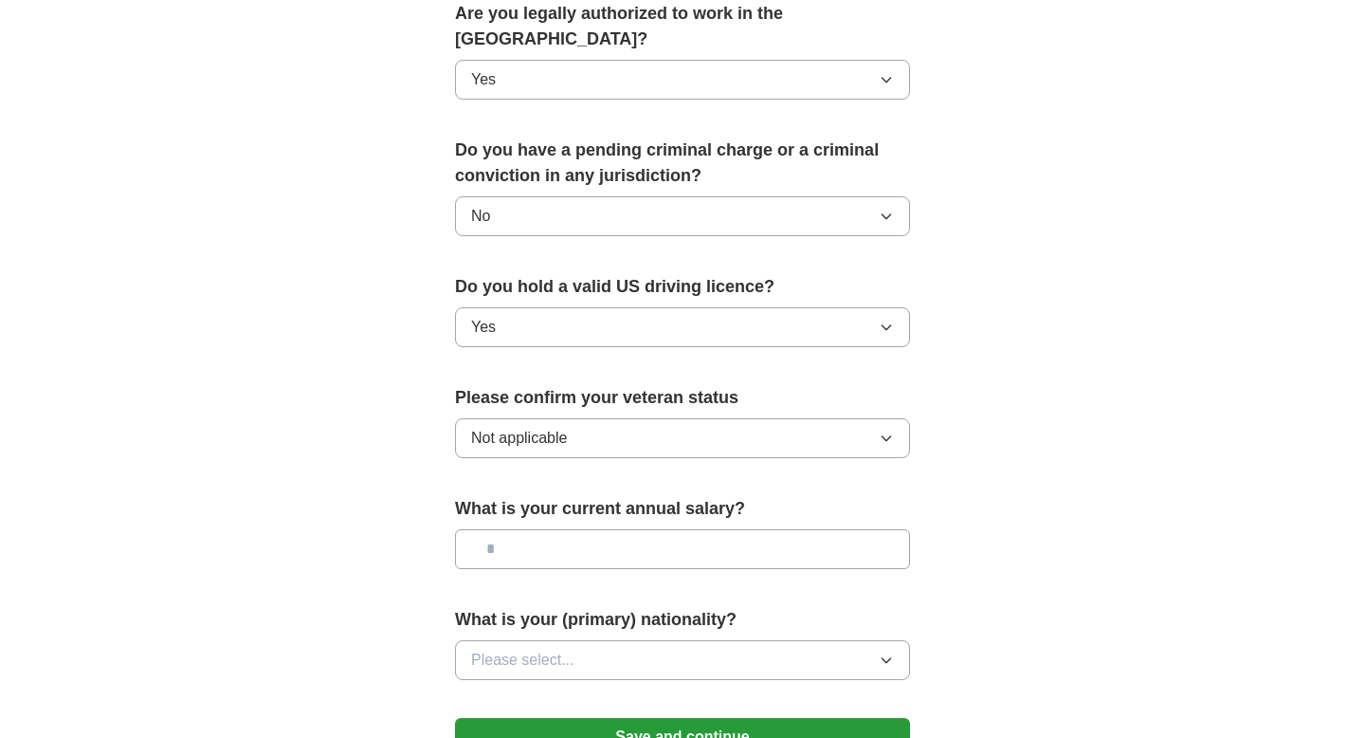
scroll to position [1019, 0]
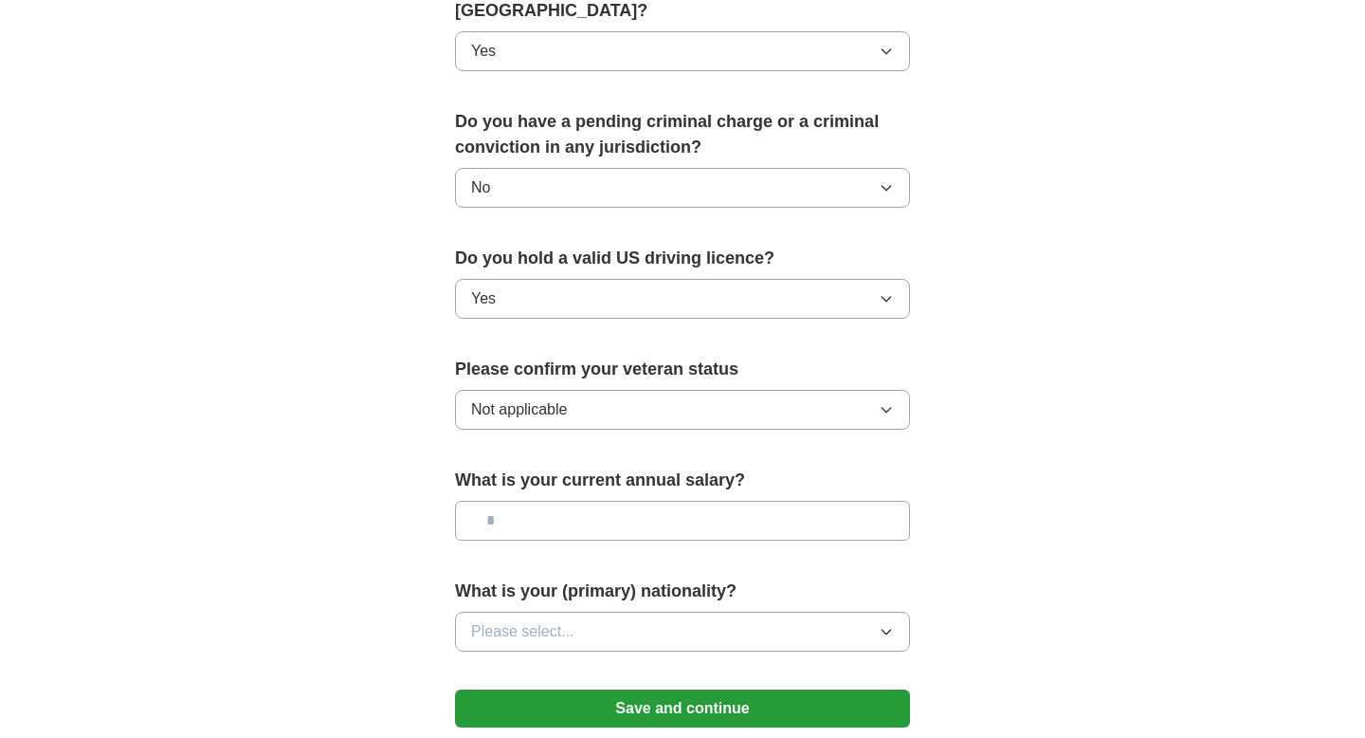
click at [561, 501] on input "text" at bounding box center [682, 521] width 455 height 40
click at [572, 620] on span "Please select..." at bounding box center [522, 631] width 103 height 23
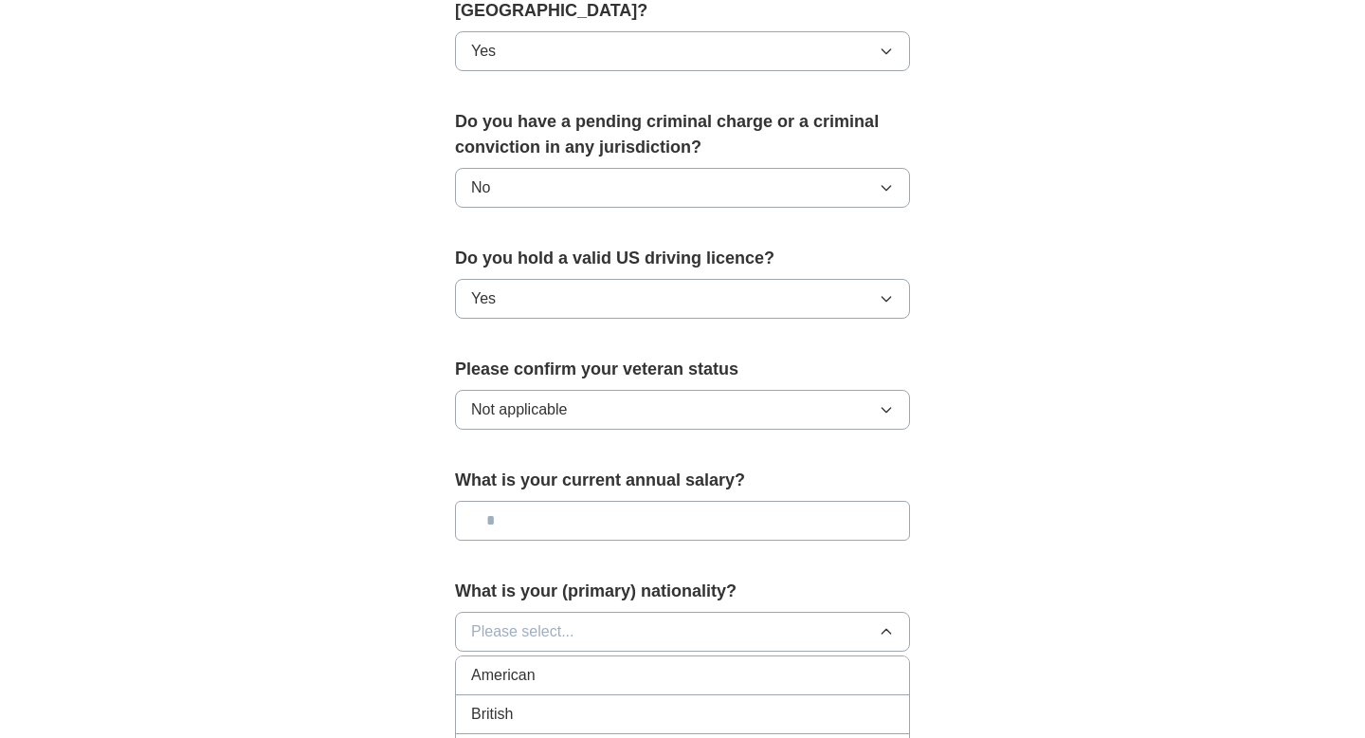
click at [572, 656] on li "American" at bounding box center [682, 675] width 453 height 39
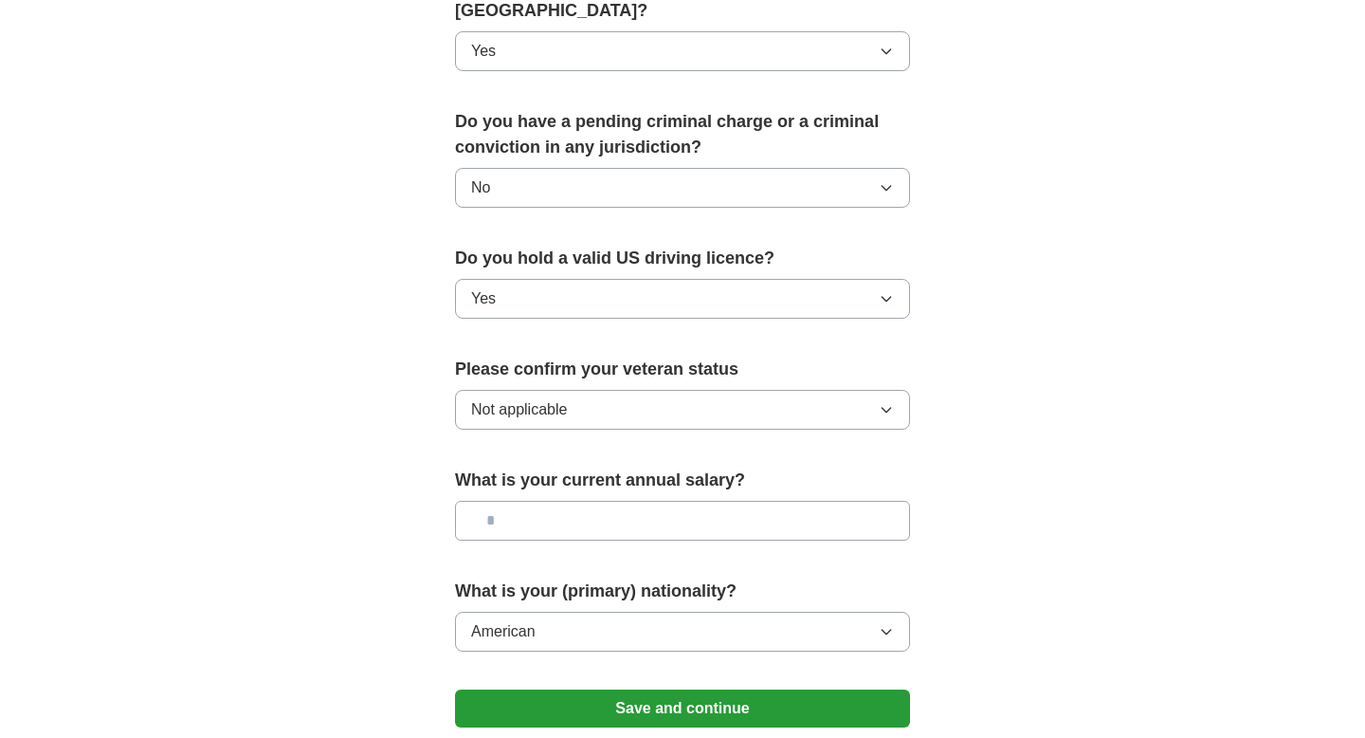
click at [590, 689] on button "Save and continue" at bounding box center [682, 708] width 455 height 38
